Goal: Navigation & Orientation: Find specific page/section

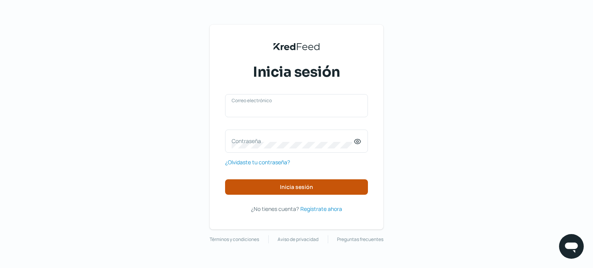
type input "[EMAIL_ADDRESS][DOMAIN_NAME]"
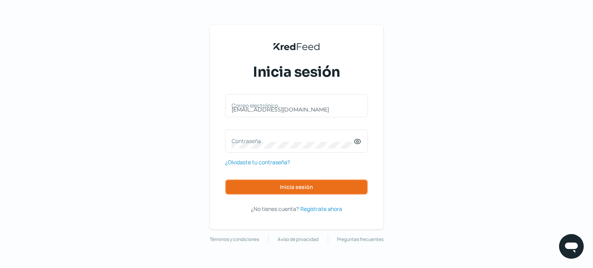
click at [283, 185] on span "Inicia sesión" at bounding box center [296, 187] width 33 height 5
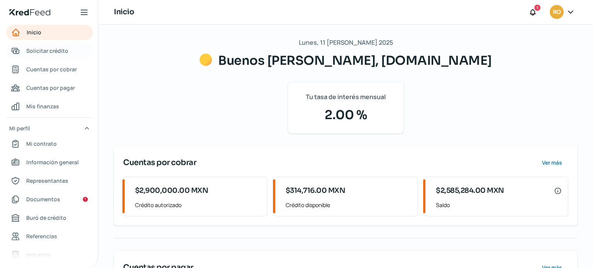
click at [47, 55] on span "Solicitar crédito" at bounding box center [47, 51] width 42 height 10
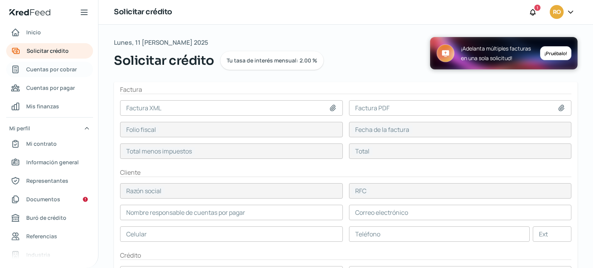
click at [47, 66] on span "Cuentas por cobrar" at bounding box center [51, 70] width 51 height 10
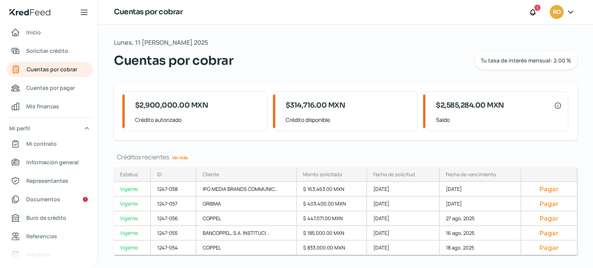
click at [189, 156] on link "Ver más" at bounding box center [180, 158] width 22 height 12
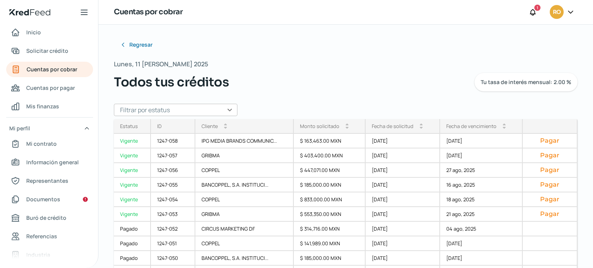
click at [398, 68] on div "Lunes, 11 [PERSON_NAME] 2025 Todos tus créditos Tu tasa de interés mensual: 2.0…" at bounding box center [346, 75] width 464 height 33
